Goal: Task Accomplishment & Management: Complete application form

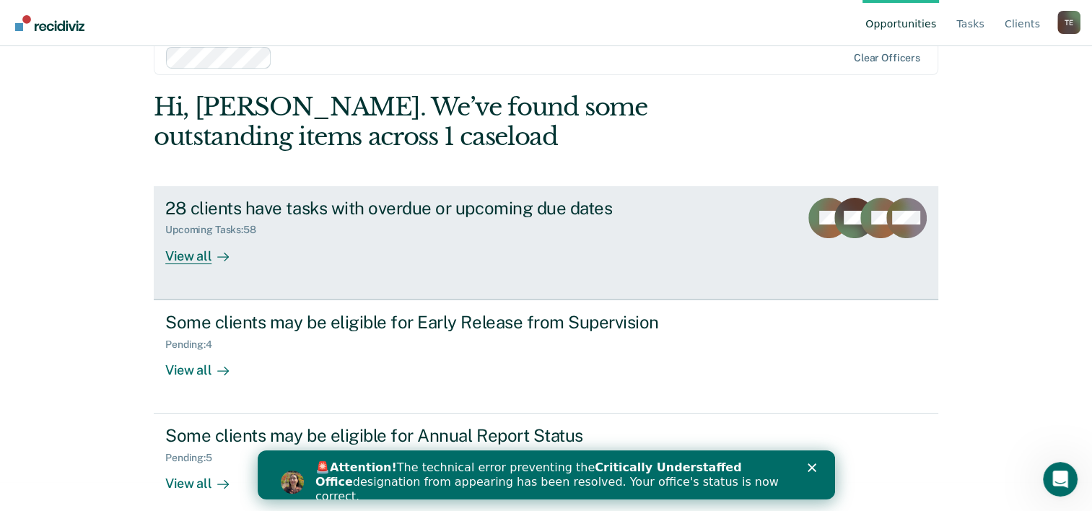
scroll to position [44, 0]
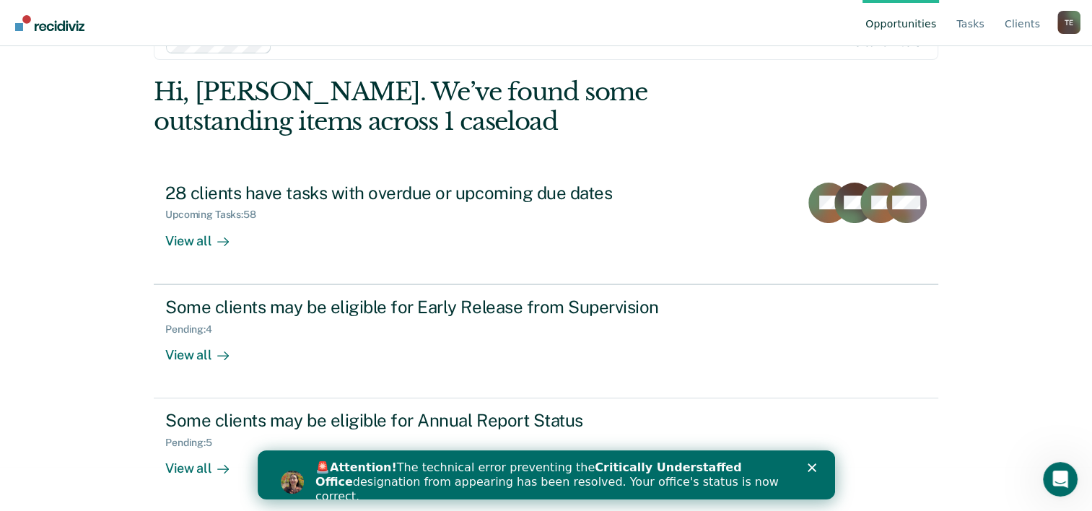
click at [809, 465] on polygon "Close" at bounding box center [811, 467] width 9 height 9
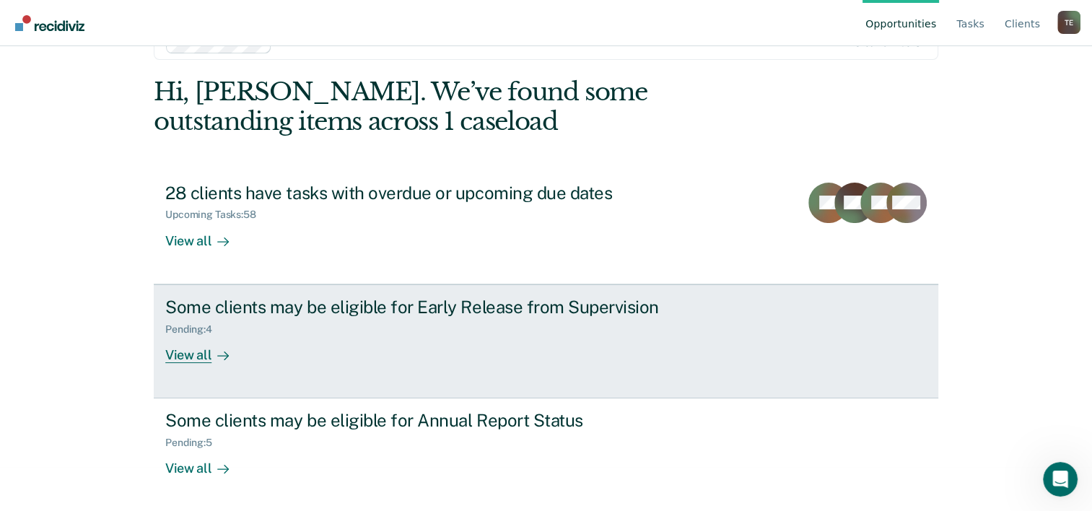
click at [188, 353] on div "View all" at bounding box center [205, 349] width 81 height 28
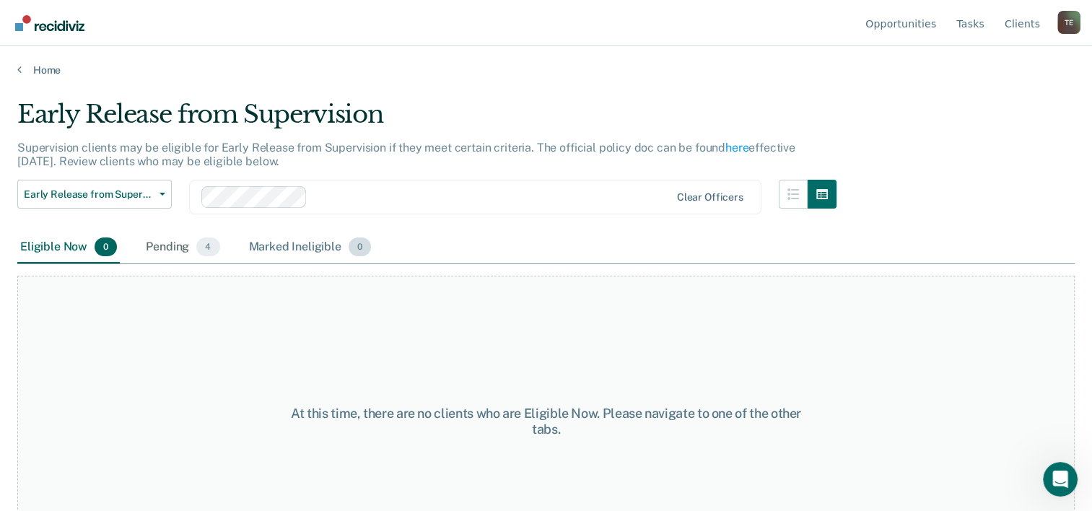
click at [354, 253] on span "0" at bounding box center [360, 246] width 22 height 19
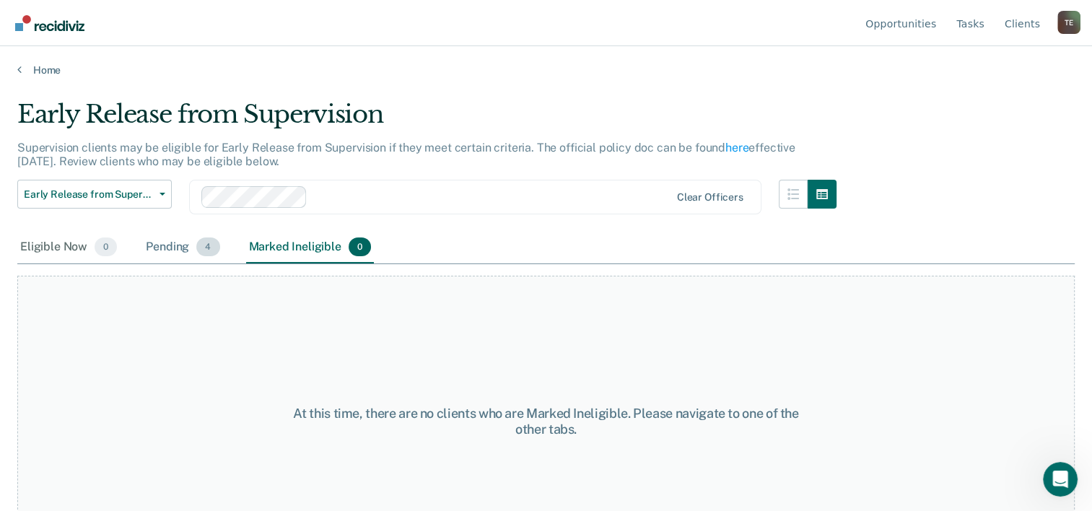
click at [204, 248] on span "4" at bounding box center [207, 246] width 23 height 19
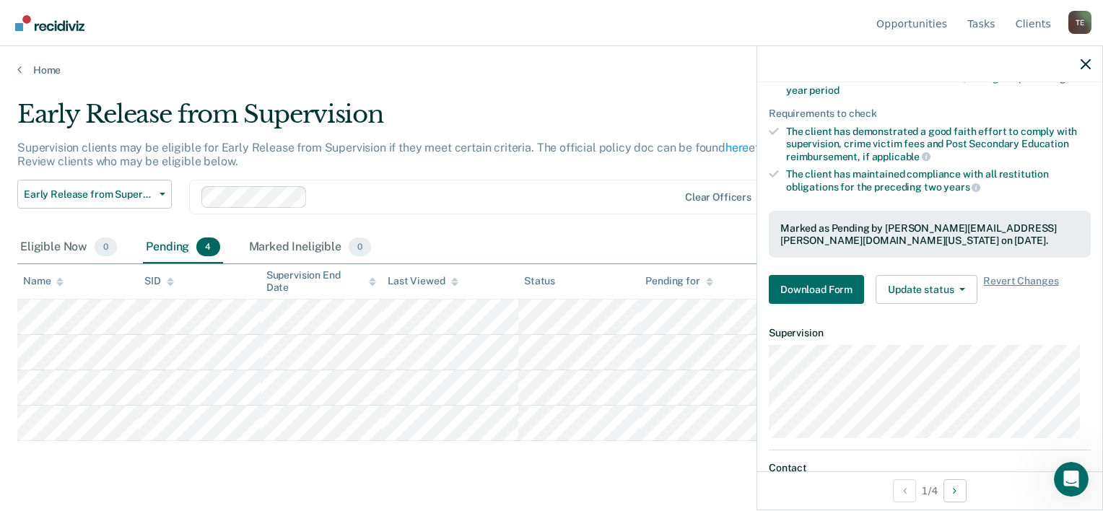
scroll to position [289, 0]
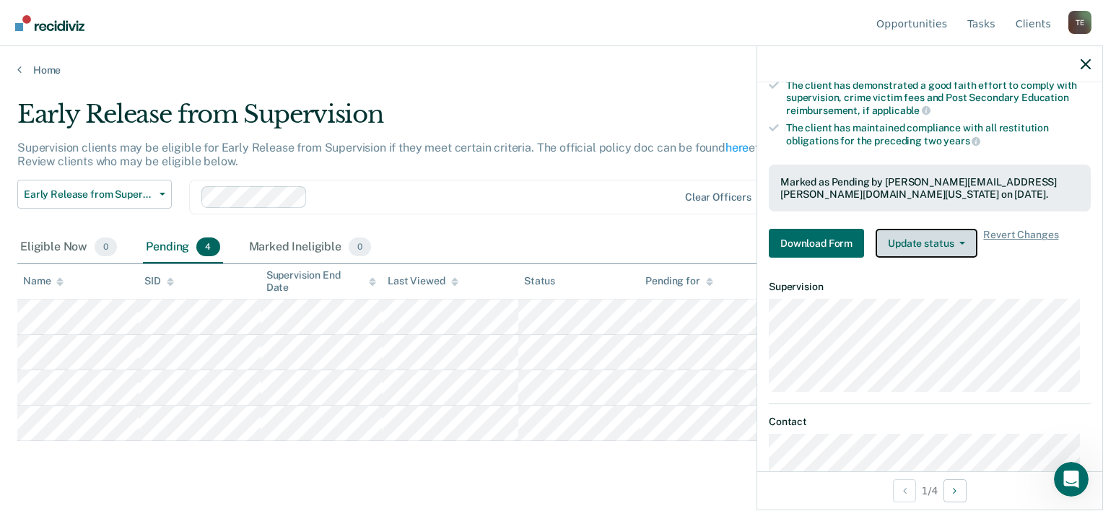
click at [961, 242] on icon "button" at bounding box center [962, 243] width 6 height 3
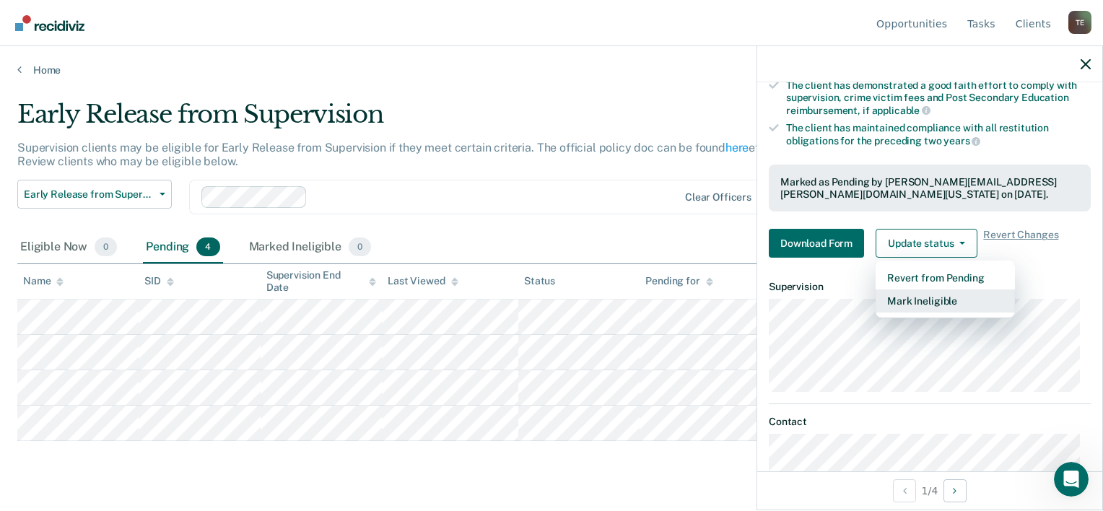
click at [944, 302] on button "Mark Ineligible" at bounding box center [944, 300] width 139 height 23
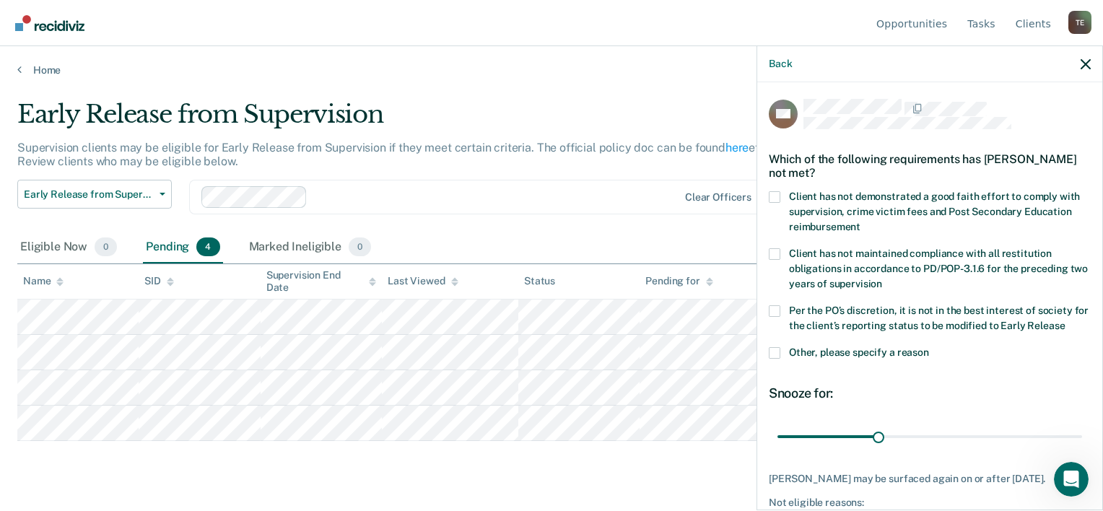
scroll to position [0, 0]
click at [781, 354] on label "Other, please specify a reason" at bounding box center [930, 355] width 322 height 15
click at [929, 348] on input "Other, please specify a reason" at bounding box center [929, 348] width 0 height 0
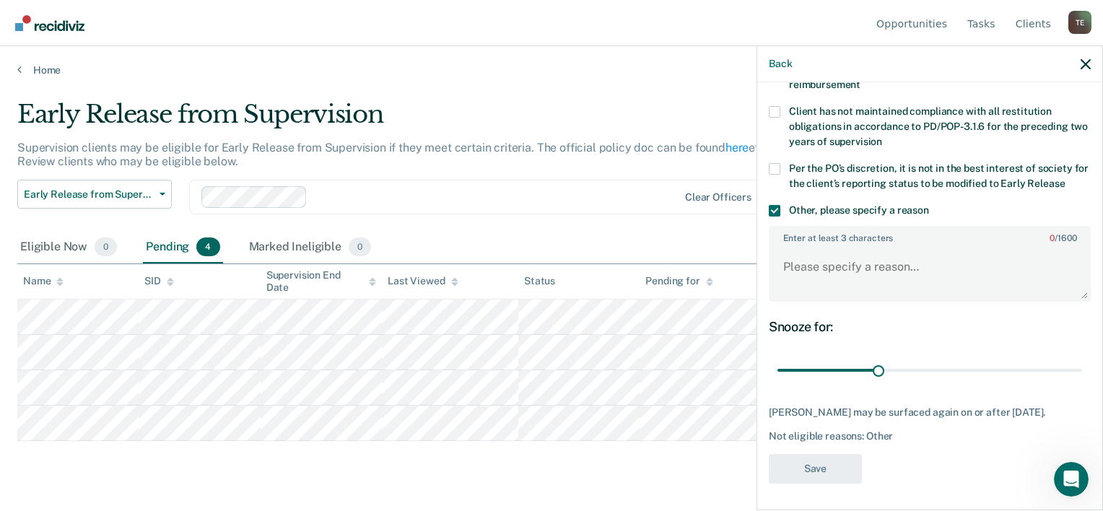
scroll to position [144, 0]
click at [828, 266] on textarea "Enter at least 3 characters 0 / 1600" at bounding box center [929, 271] width 319 height 53
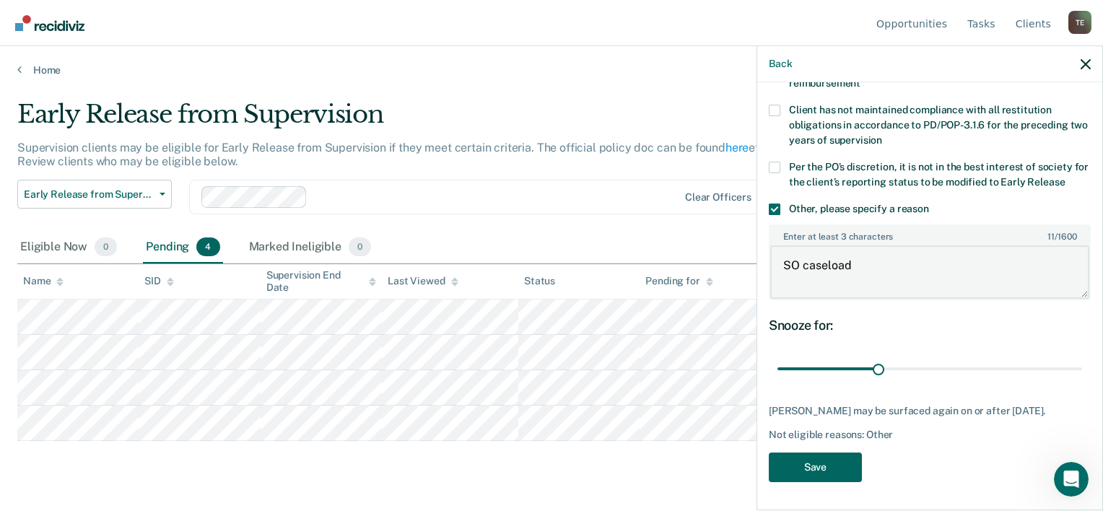
type textarea "SO caseload"
click at [814, 479] on button "Save" at bounding box center [815, 467] width 93 height 30
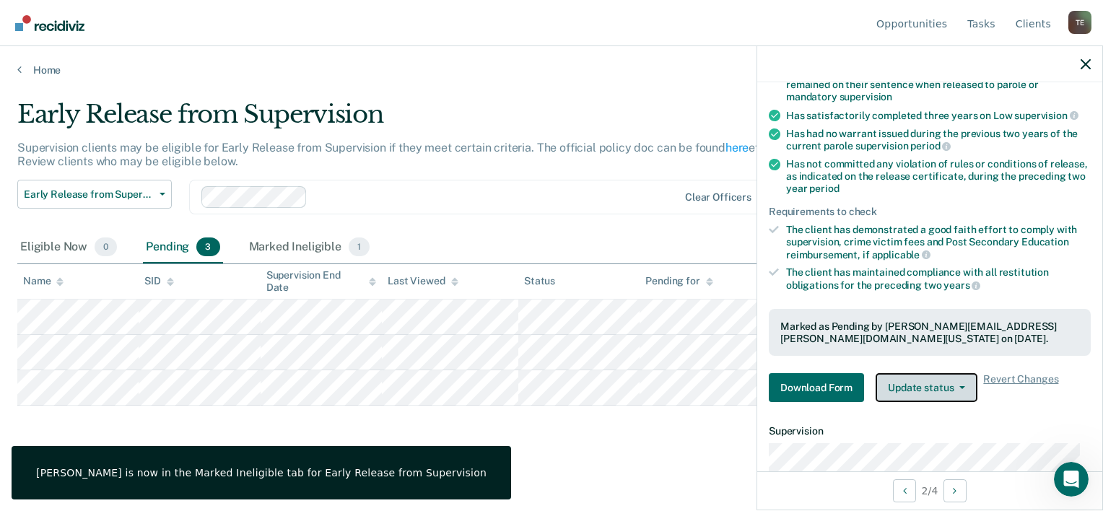
click at [947, 379] on button "Update status" at bounding box center [926, 387] width 102 height 29
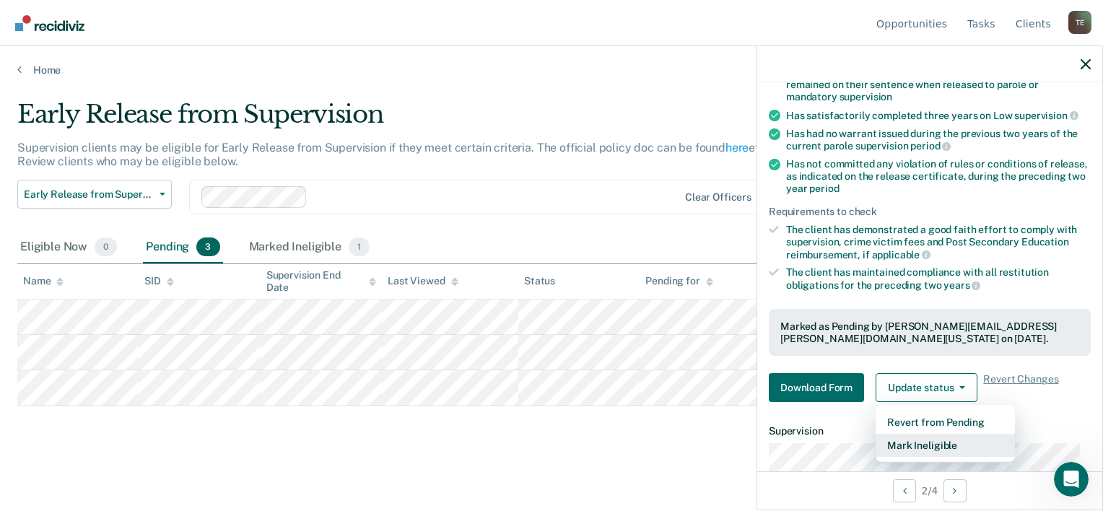
click at [940, 447] on button "Mark Ineligible" at bounding box center [944, 445] width 139 height 23
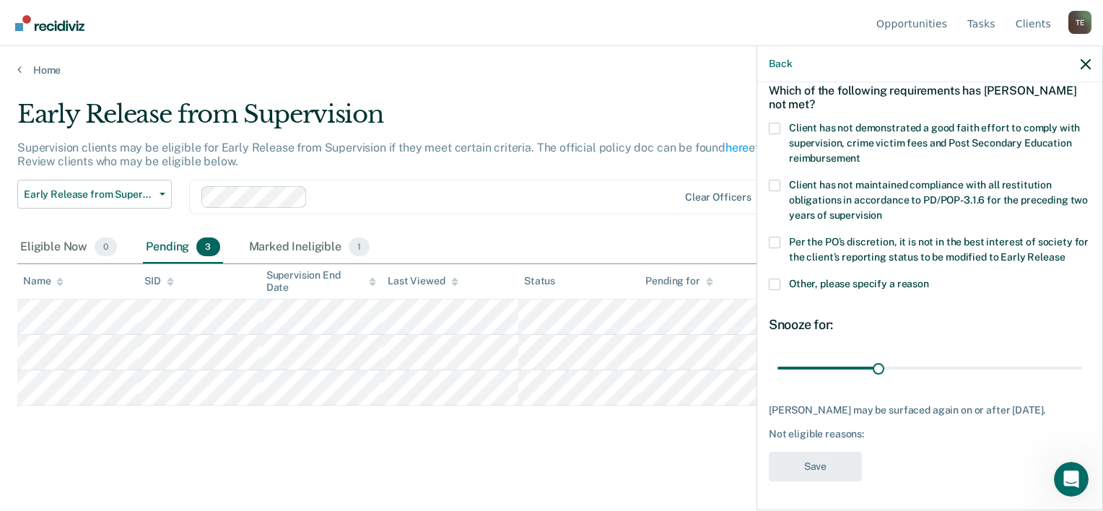
scroll to position [67, 0]
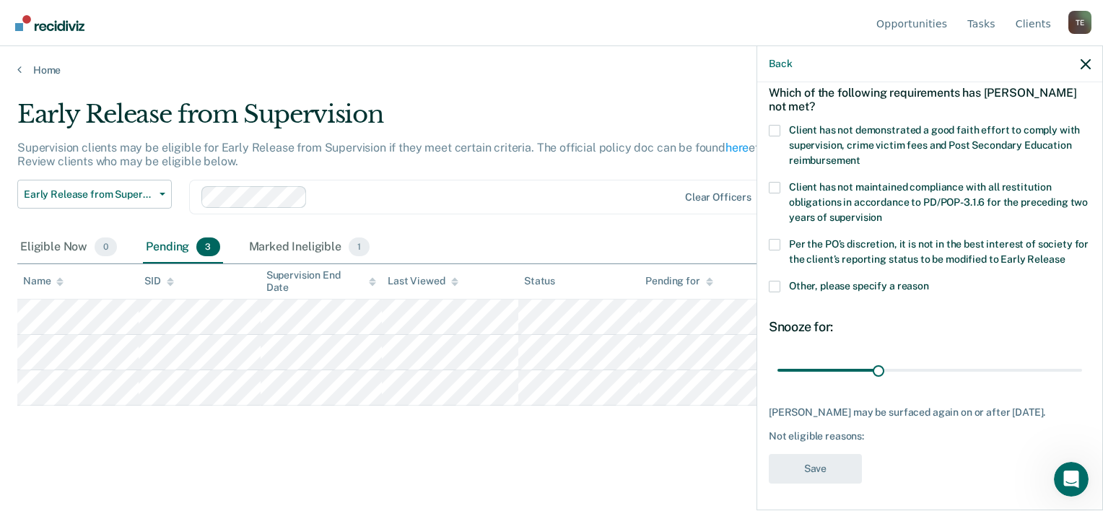
click at [776, 285] on span at bounding box center [775, 287] width 12 height 12
click at [929, 281] on input "Other, please specify a reason" at bounding box center [929, 281] width 0 height 0
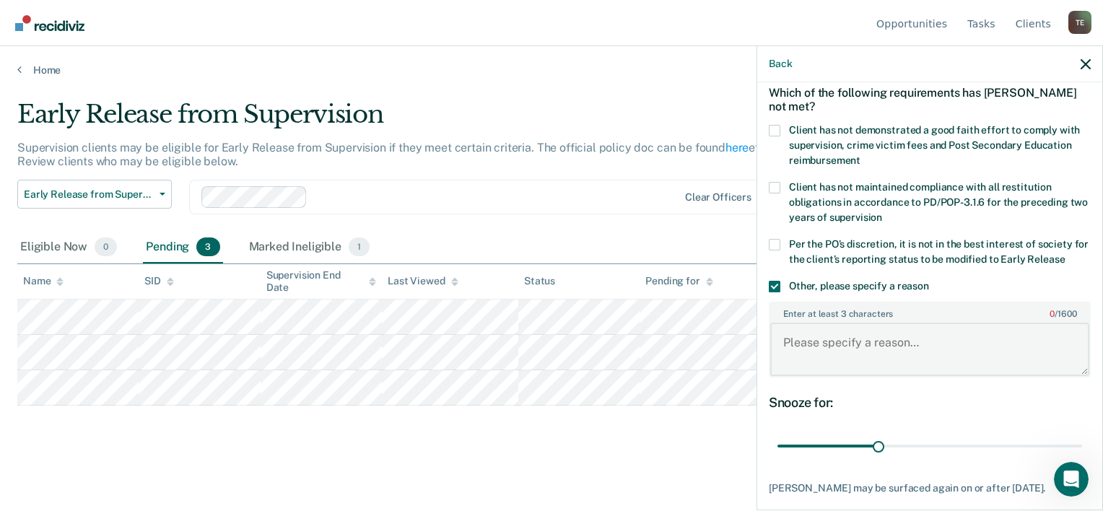
click at [821, 343] on textarea "Enter at least 3 characters 0 / 1600" at bounding box center [929, 349] width 319 height 53
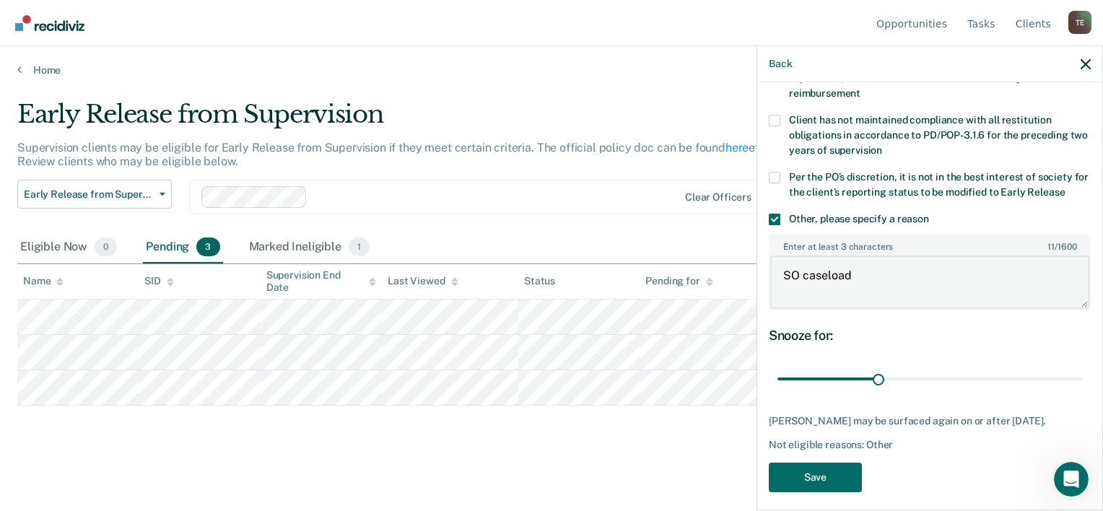
scroll to position [141, 0]
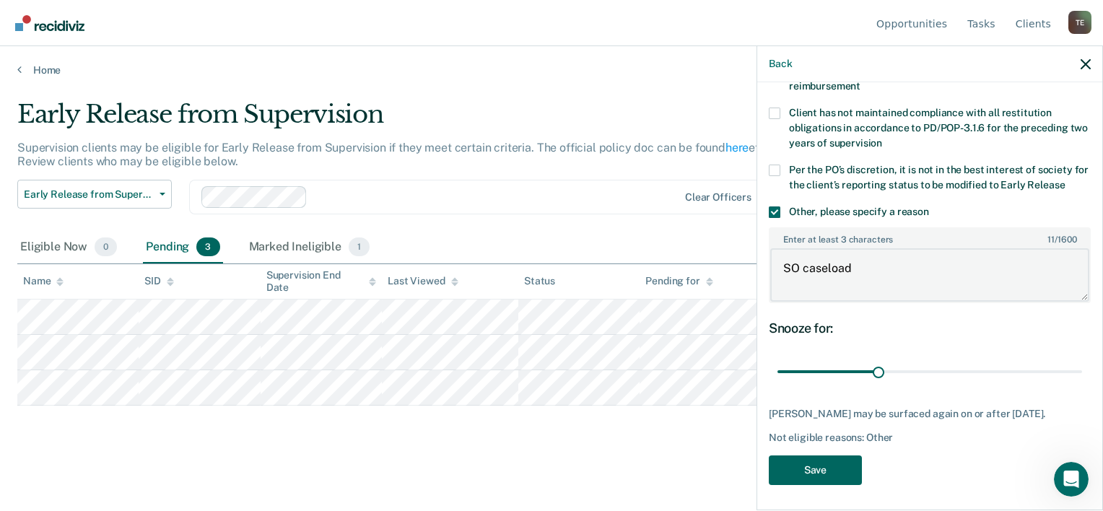
type textarea "SO caseload"
click at [806, 459] on button "Save" at bounding box center [815, 470] width 93 height 30
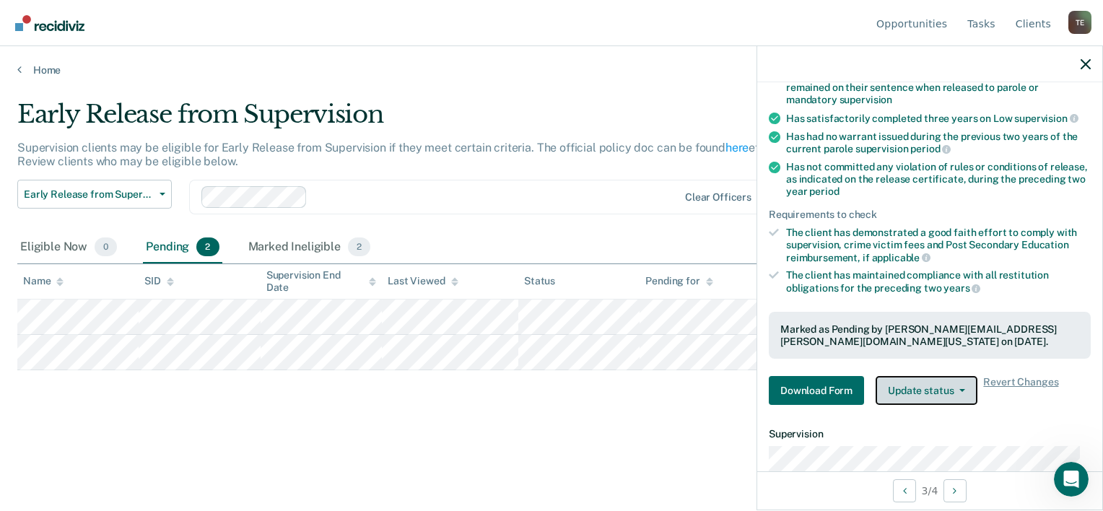
click at [948, 390] on button "Update status" at bounding box center [926, 390] width 102 height 29
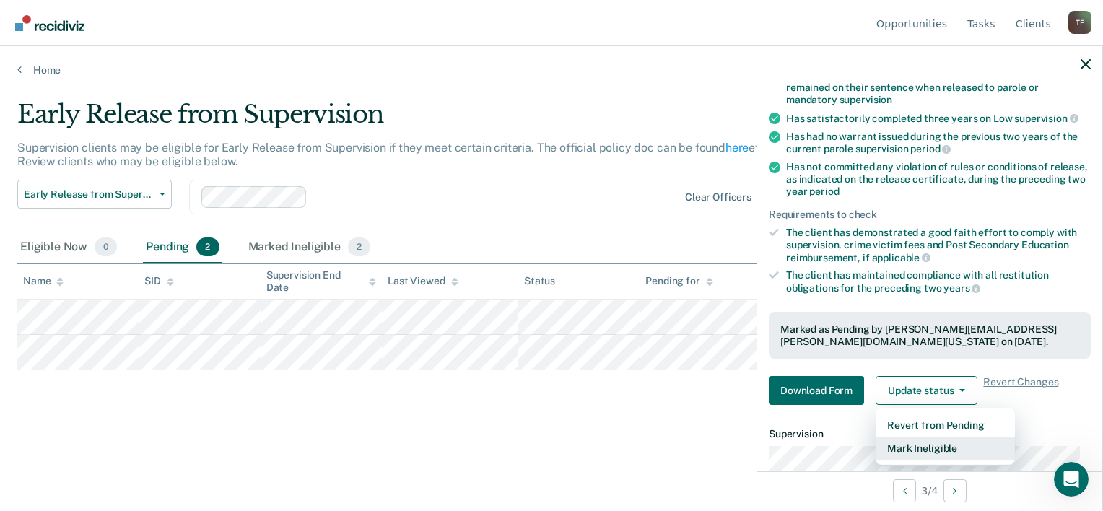
click at [935, 442] on button "Mark Ineligible" at bounding box center [944, 448] width 139 height 23
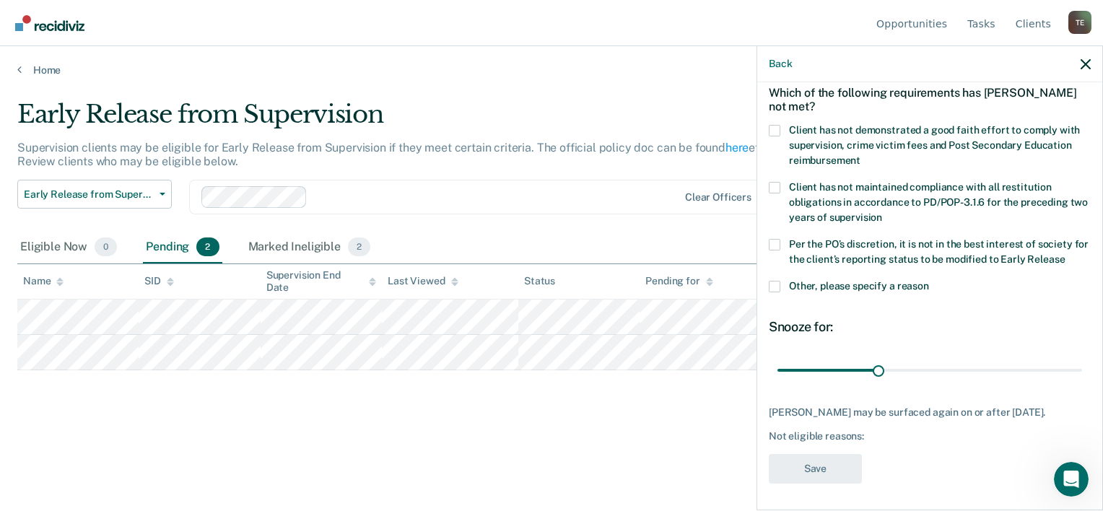
click at [771, 284] on span at bounding box center [775, 287] width 12 height 12
click at [929, 281] on input "Other, please specify a reason" at bounding box center [929, 281] width 0 height 0
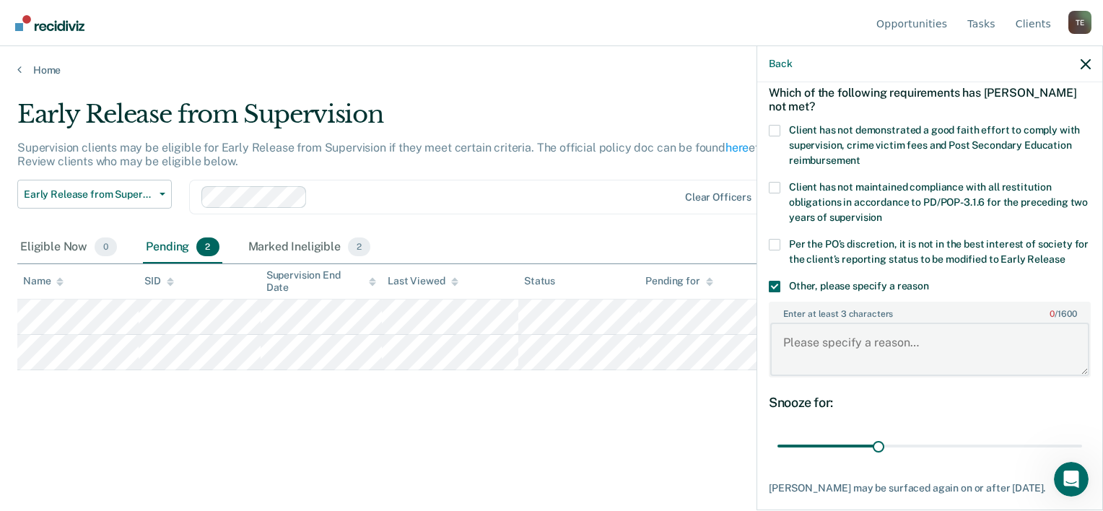
click at [813, 349] on textarea "Enter at least 3 characters 0 / 1600" at bounding box center [929, 349] width 319 height 53
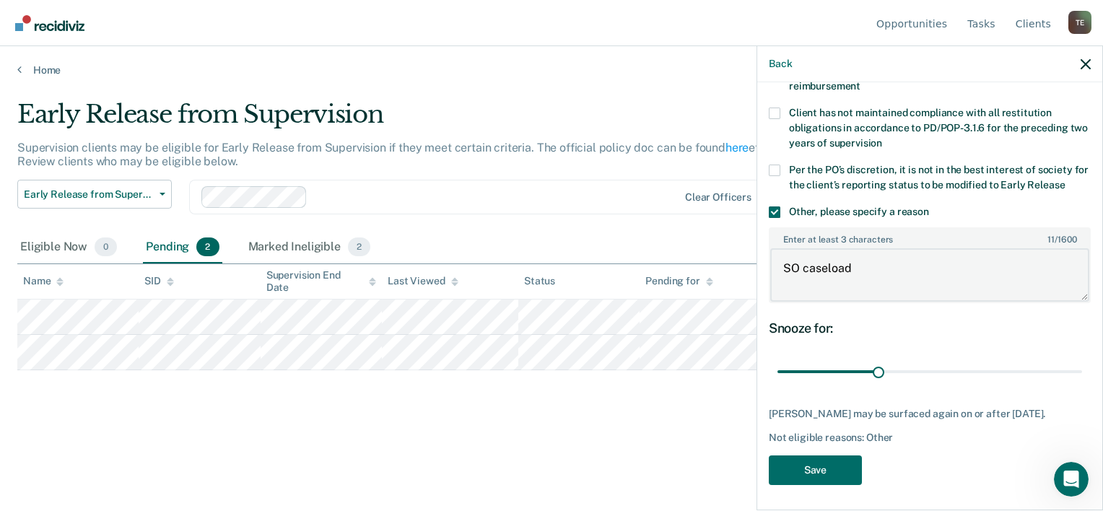
scroll to position [141, 0]
type textarea "SO caseload"
click at [820, 462] on button "Save" at bounding box center [815, 470] width 93 height 30
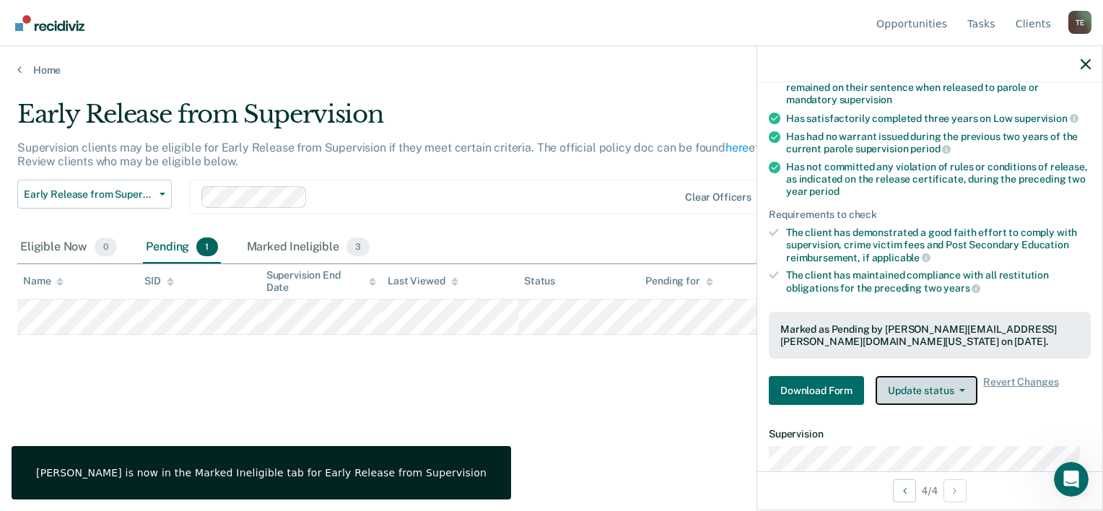
click at [944, 384] on button "Update status" at bounding box center [926, 390] width 102 height 29
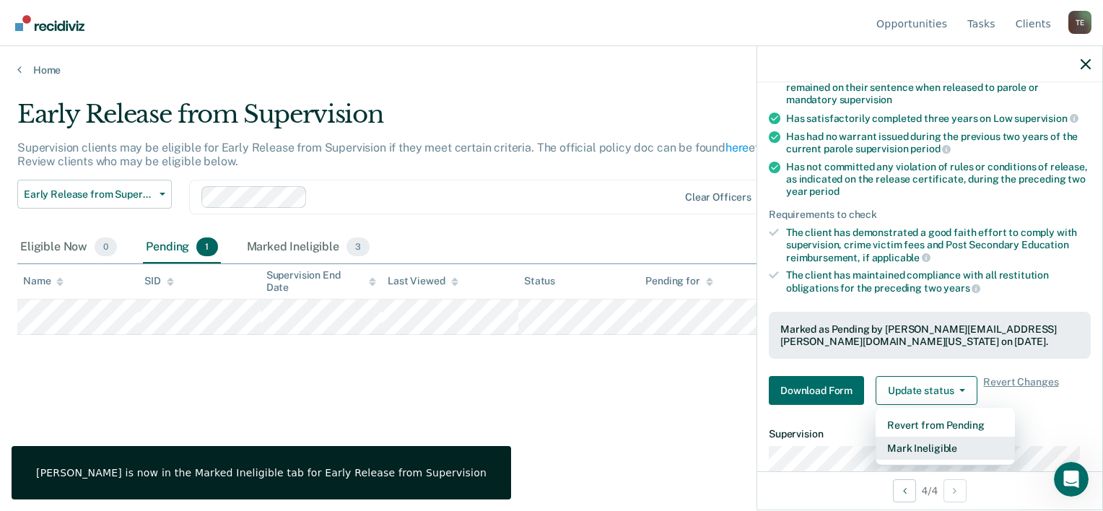
click at [926, 447] on button "Mark Ineligible" at bounding box center [944, 448] width 139 height 23
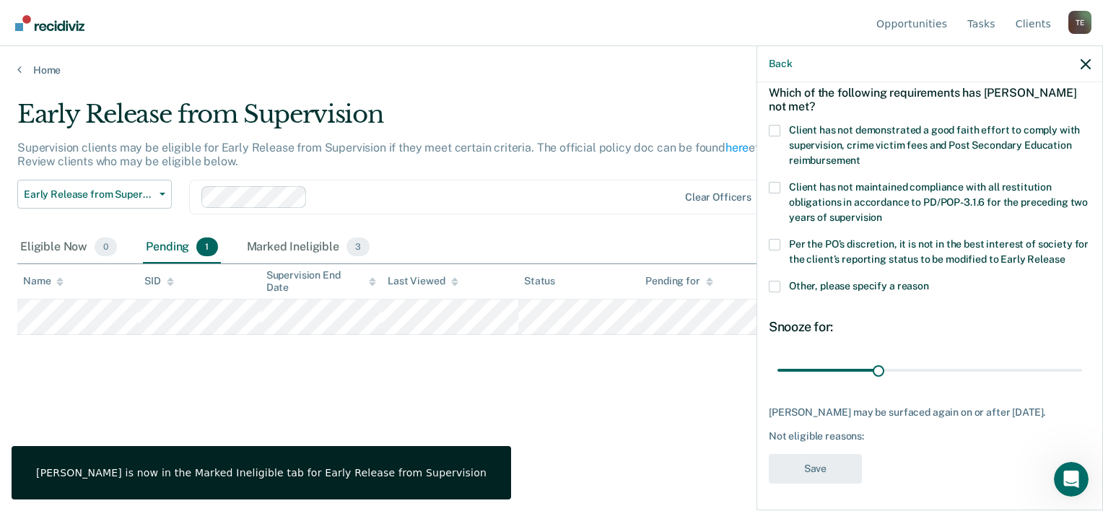
click at [775, 289] on span at bounding box center [775, 287] width 12 height 12
click at [929, 281] on input "Other, please specify a reason" at bounding box center [929, 281] width 0 height 0
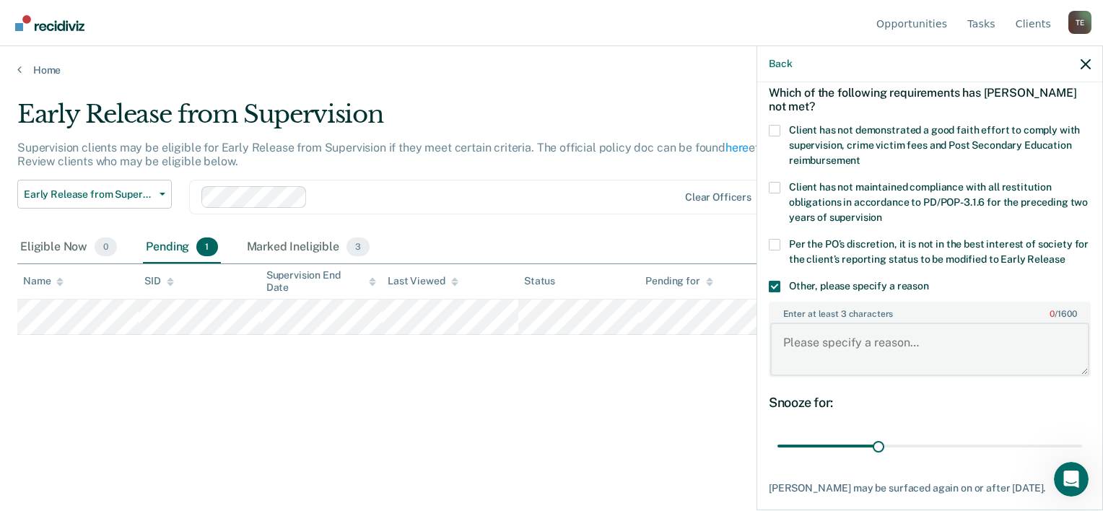
click at [808, 346] on textarea "Enter at least 3 characters 0 / 1600" at bounding box center [929, 349] width 319 height 53
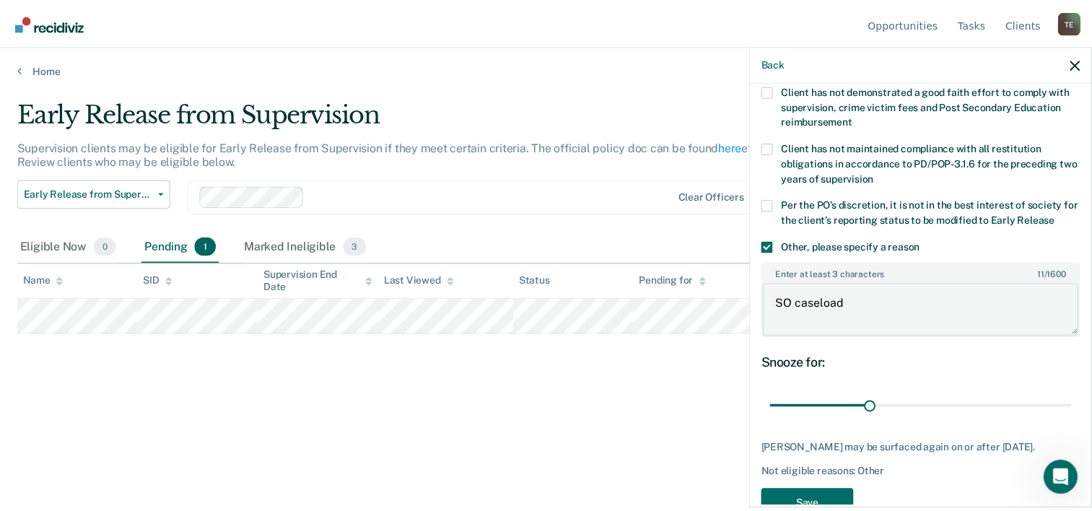
scroll to position [141, 0]
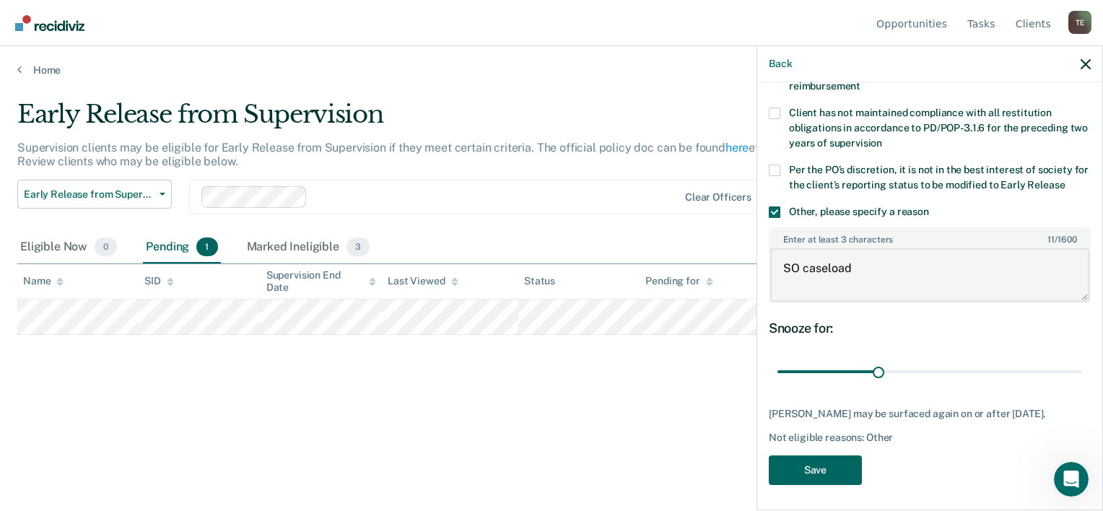
type textarea "SO caseload"
click at [803, 460] on button "Save" at bounding box center [815, 470] width 93 height 30
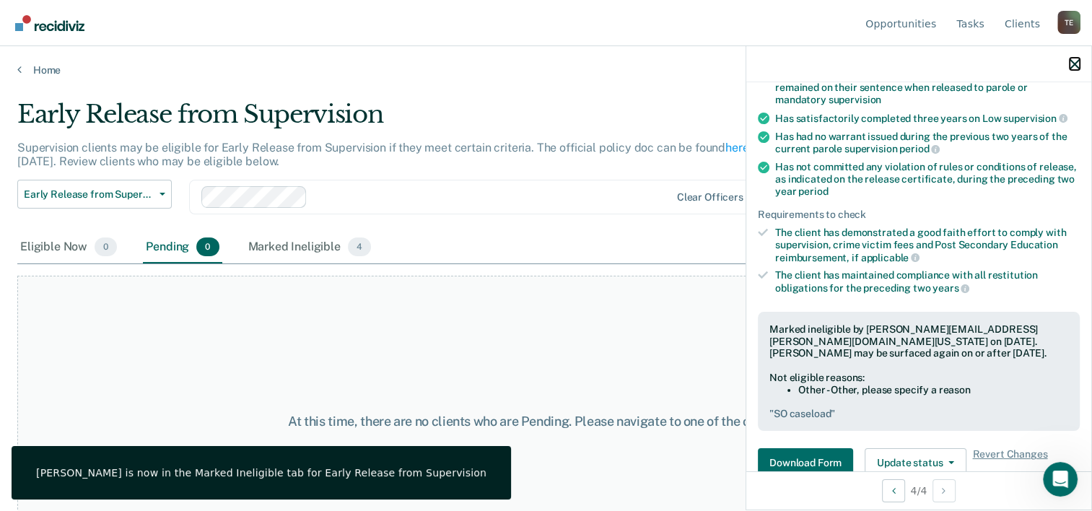
click at [1073, 64] on icon "button" at bounding box center [1074, 64] width 10 height 10
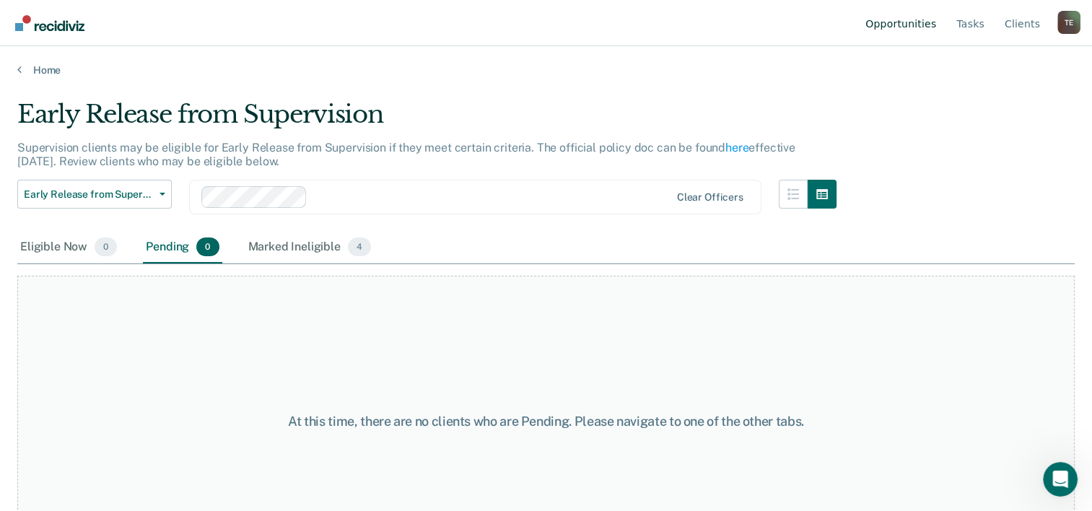
click at [924, 23] on link "Opportunities" at bounding box center [900, 23] width 76 height 46
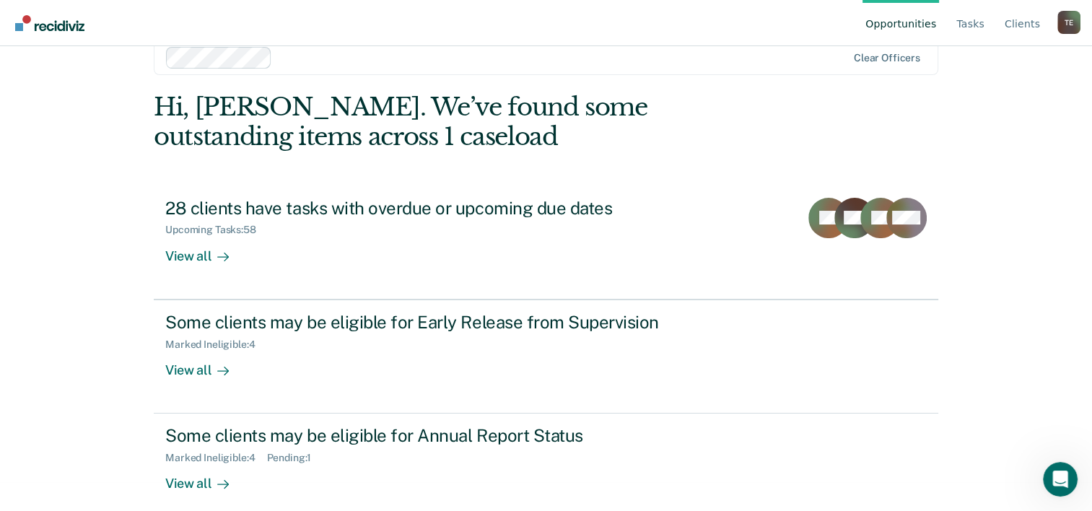
scroll to position [44, 0]
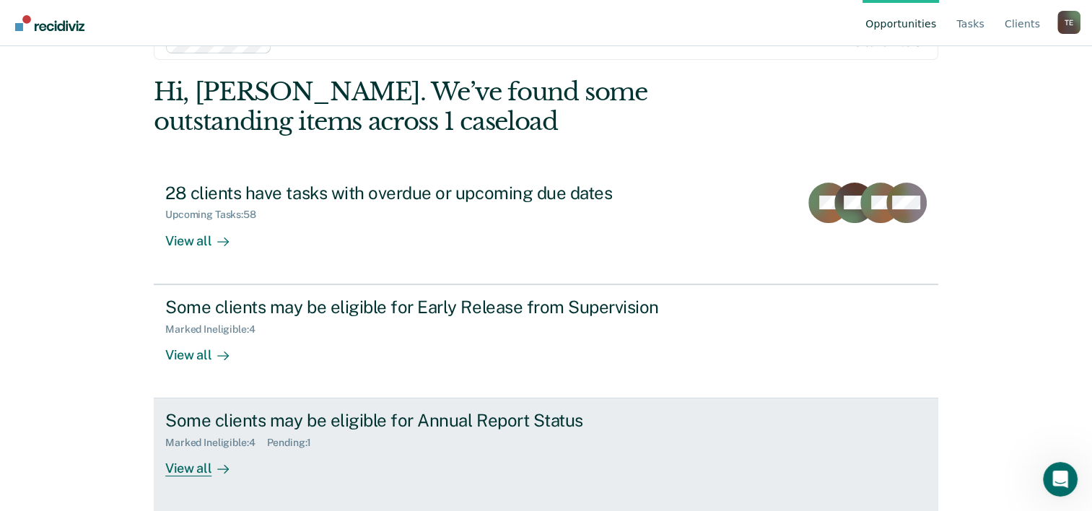
click at [200, 465] on div "View all" at bounding box center [205, 463] width 81 height 28
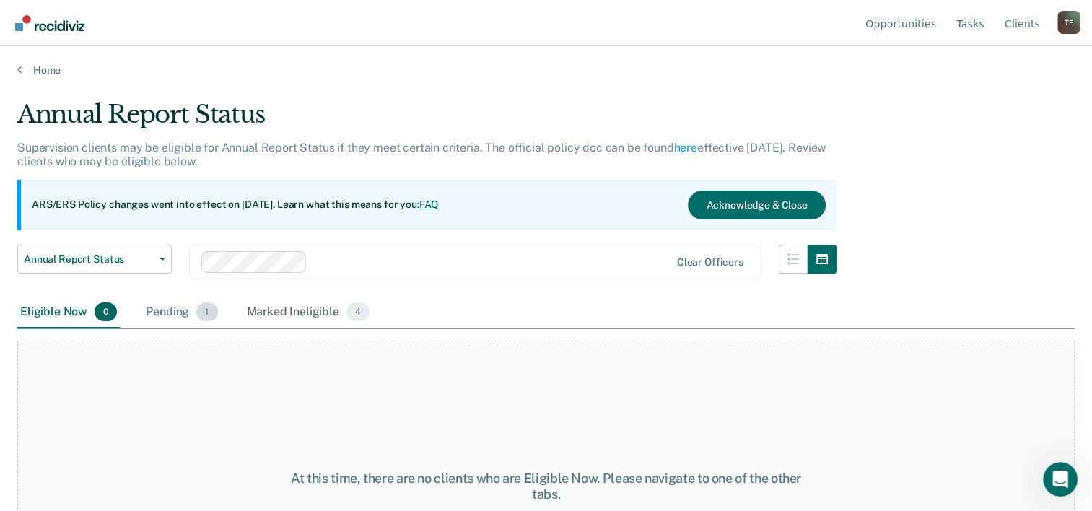
click at [196, 314] on span "1" at bounding box center [206, 311] width 21 height 19
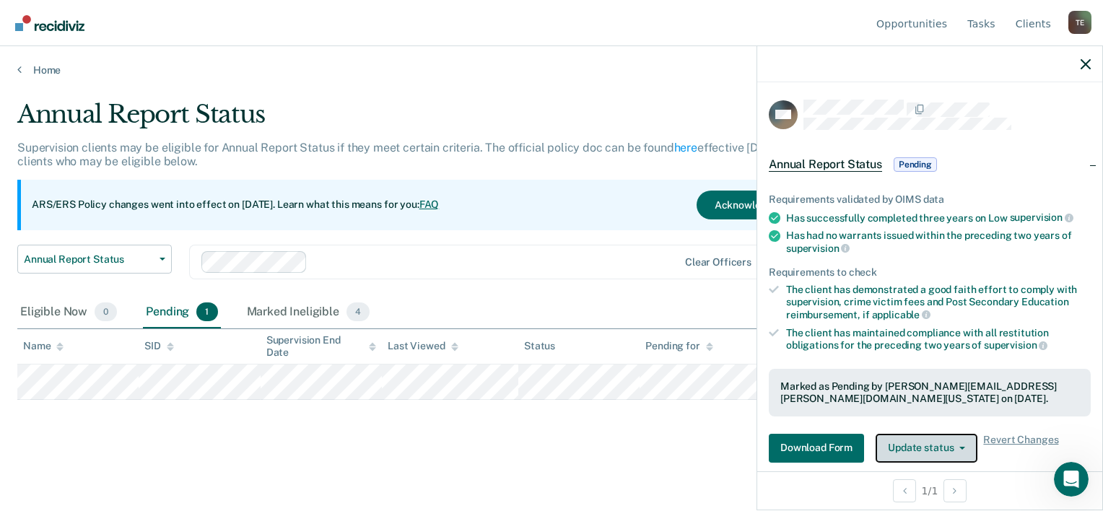
click at [942, 445] on button "Update status" at bounding box center [926, 448] width 102 height 29
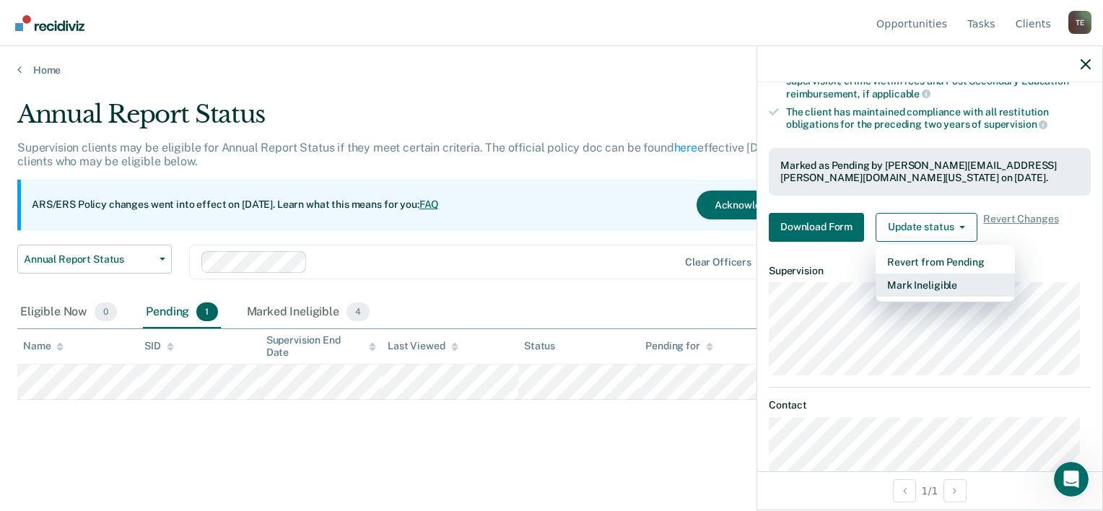
click at [929, 274] on button "Mark Ineligible" at bounding box center [944, 285] width 139 height 23
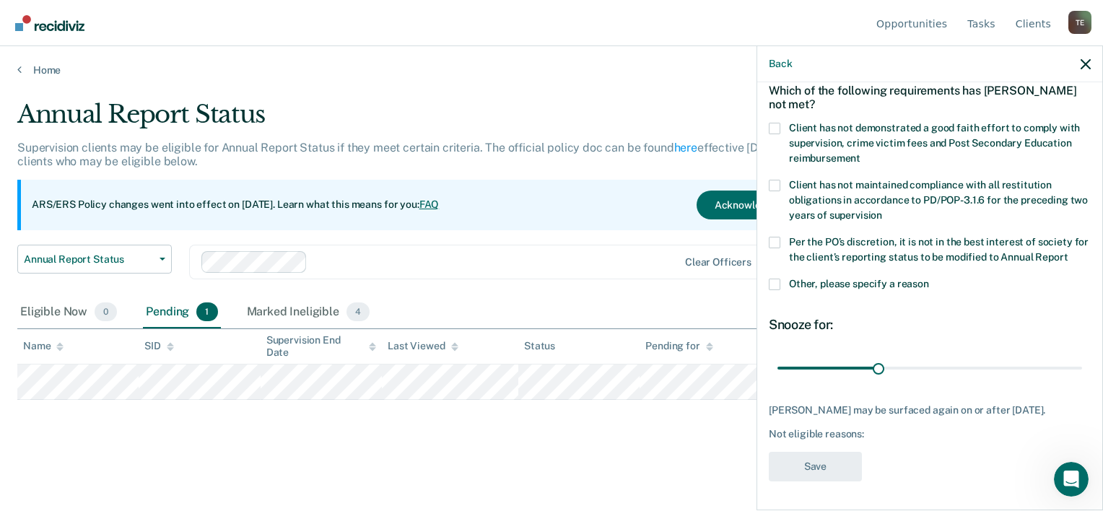
click at [776, 279] on span at bounding box center [775, 285] width 12 height 12
click at [929, 279] on input "Other, please specify a reason" at bounding box center [929, 279] width 0 height 0
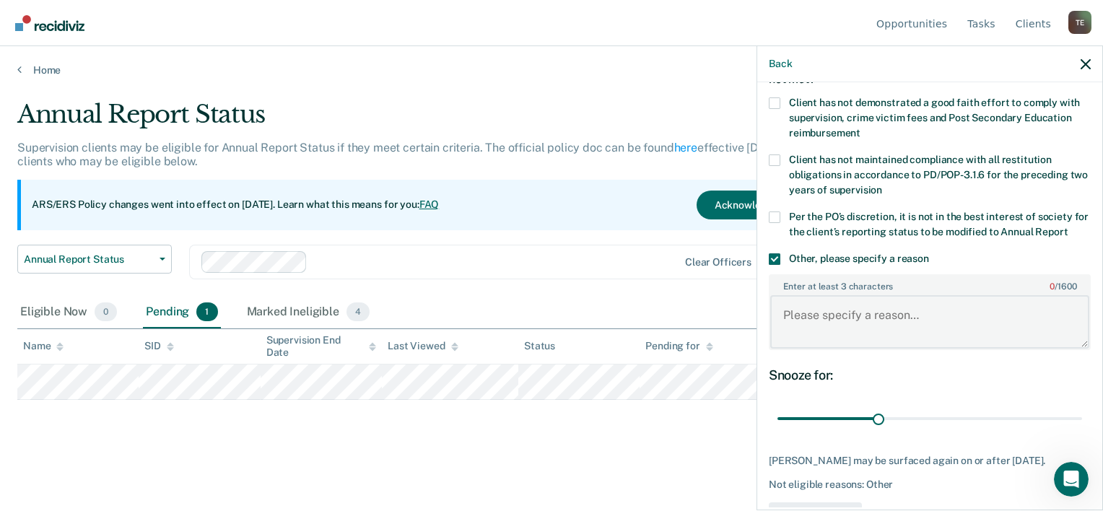
click at [813, 336] on textarea "Enter at least 3 characters 0 / 1600" at bounding box center [929, 321] width 319 height 53
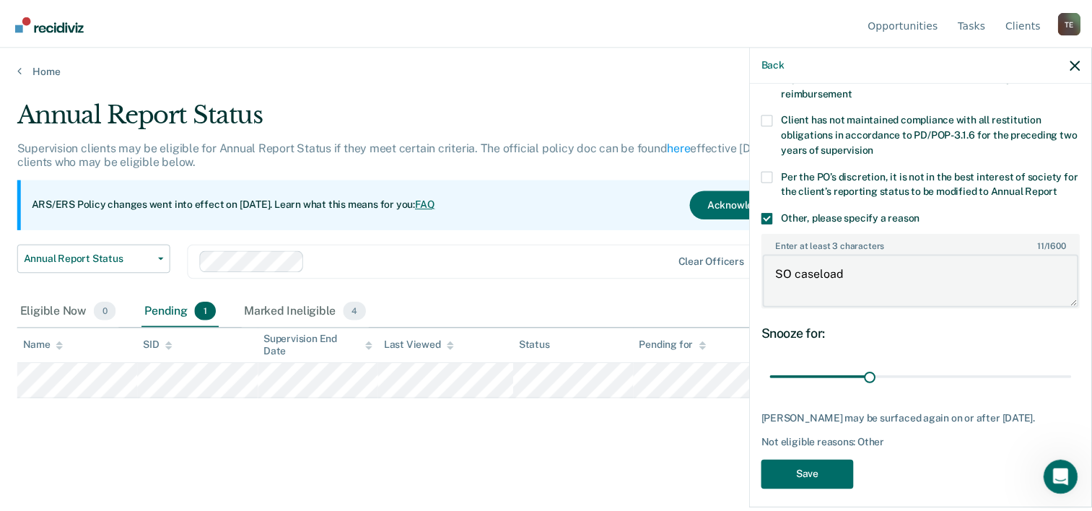
scroll to position [169, 0]
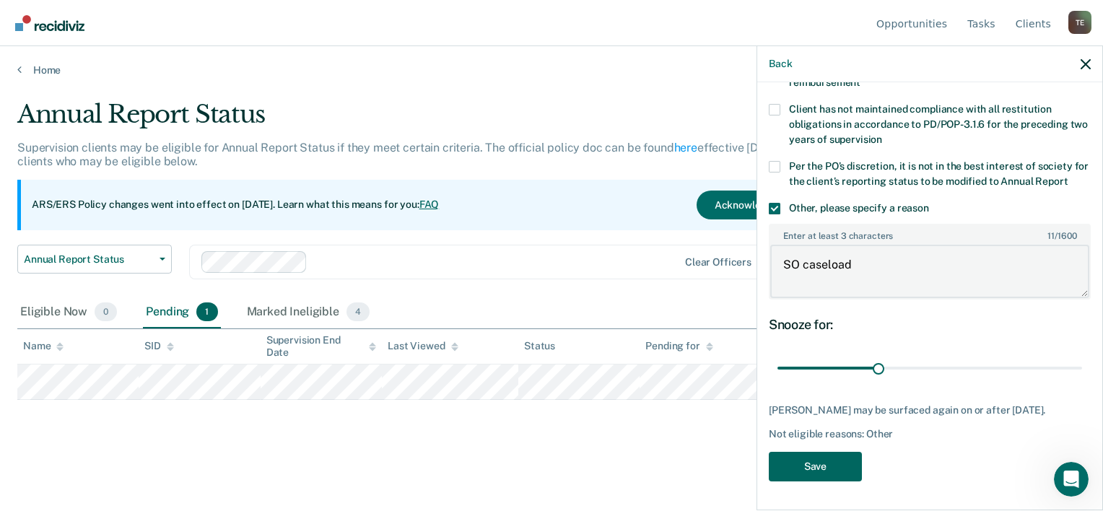
type textarea "SO caseload"
click at [806, 466] on button "Save" at bounding box center [815, 467] width 93 height 30
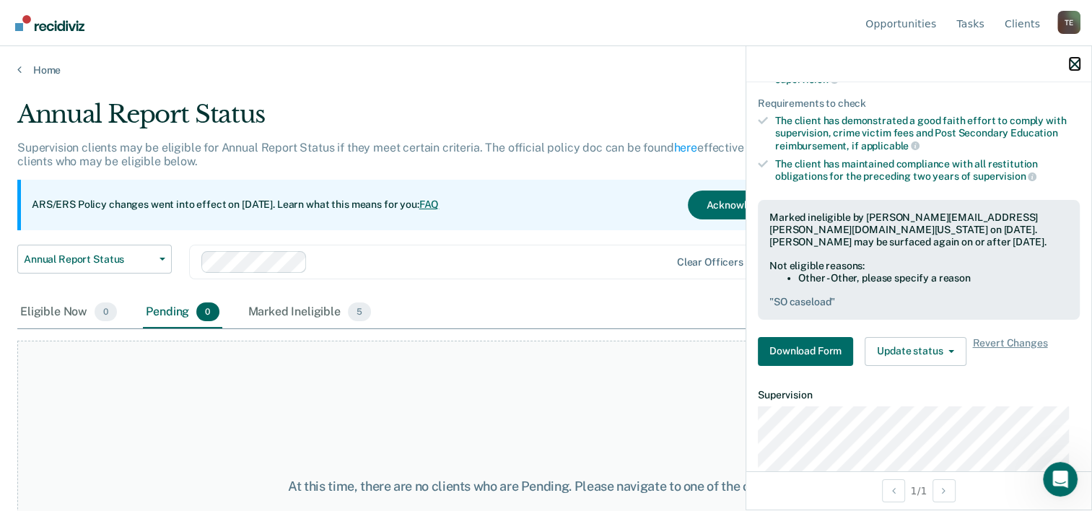
click at [1071, 68] on icon "button" at bounding box center [1074, 64] width 10 height 10
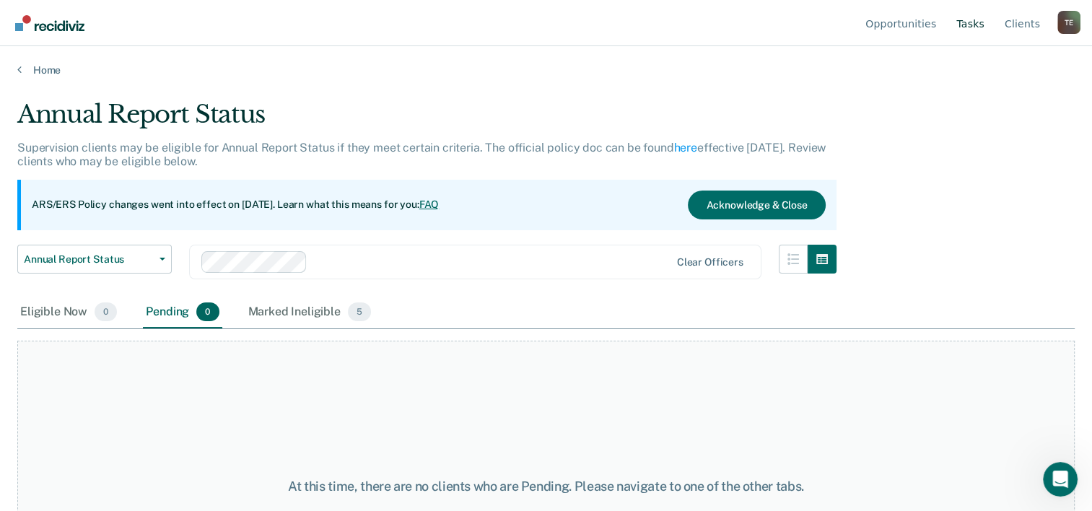
click at [979, 21] on link "Tasks" at bounding box center [970, 23] width 34 height 46
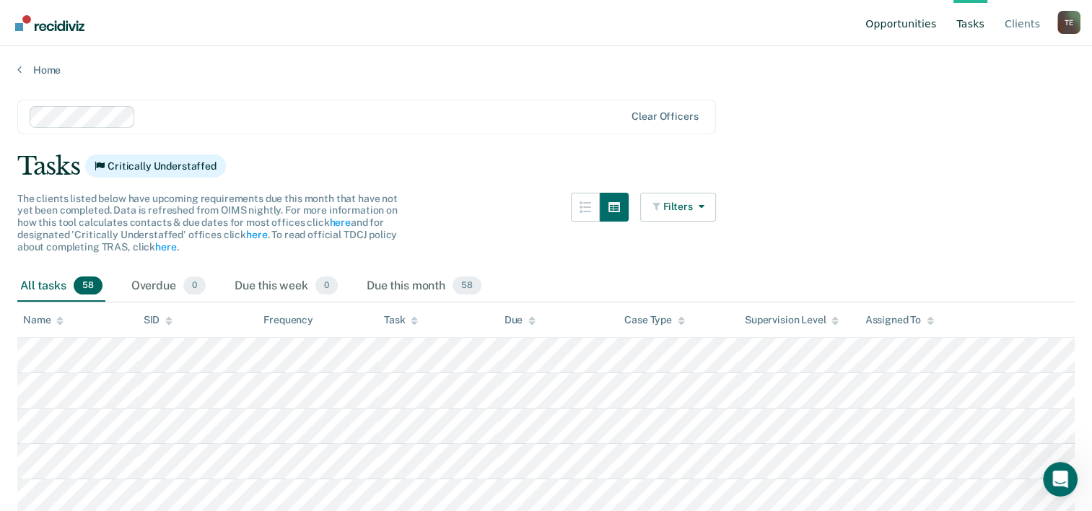
click at [909, 17] on link "Opportunities" at bounding box center [900, 23] width 76 height 46
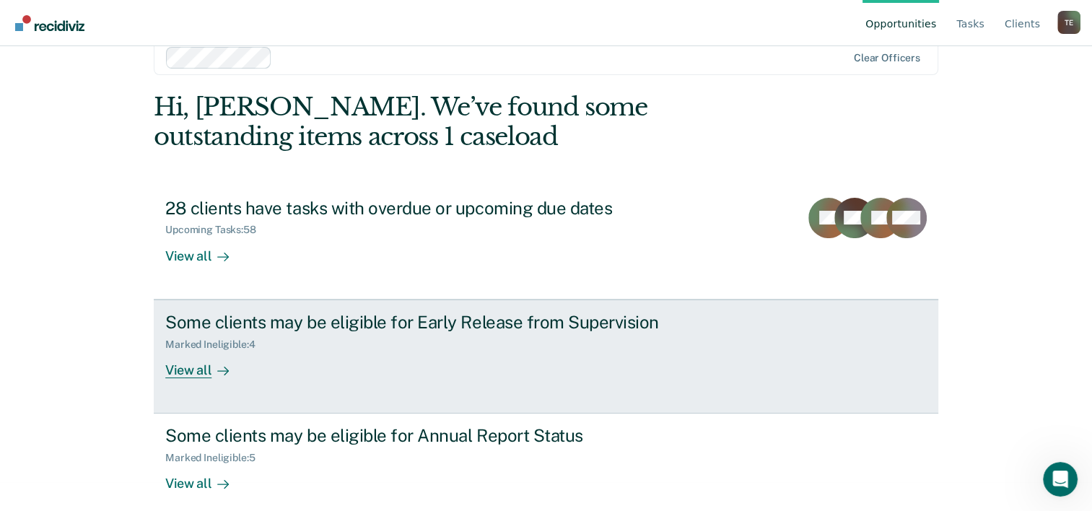
scroll to position [44, 0]
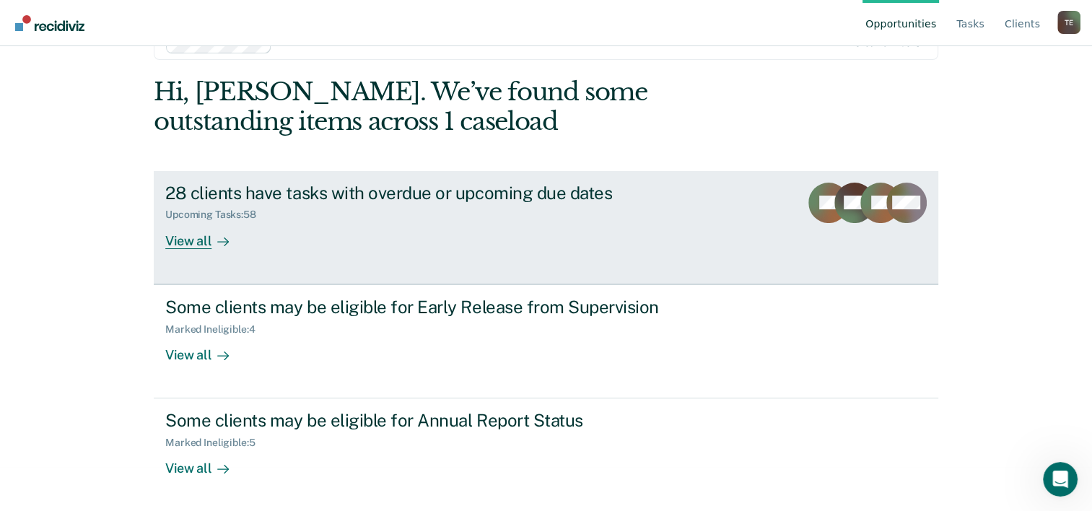
click at [182, 238] on div "View all" at bounding box center [205, 235] width 81 height 28
